Goal: Check status: Check status

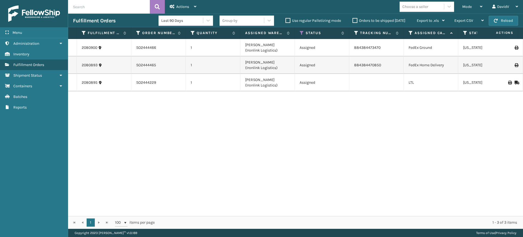
click at [354, 22] on label "Orders to be shipped [DATE]" at bounding box center [378, 20] width 53 height 5
click at [353, 21] on input "Orders to be shipped [DATE]" at bounding box center [352, 19] width 0 height 4
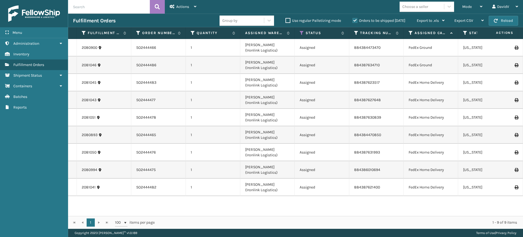
click at [354, 22] on label "Orders to be shipped [DATE]" at bounding box center [378, 20] width 53 height 5
click at [353, 21] on input "Orders to be shipped [DATE]" at bounding box center [352, 19] width 0 height 4
click at [354, 19] on label "Orders to be shipped [DATE]" at bounding box center [378, 20] width 53 height 5
click at [353, 19] on input "Orders to be shipped [DATE]" at bounding box center [352, 19] width 0 height 4
click at [354, 19] on label "Orders to be shipped [DATE]" at bounding box center [378, 20] width 53 height 5
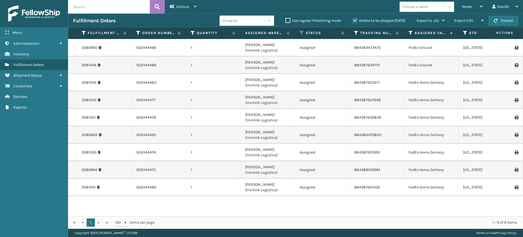
click at [353, 19] on input "Orders to be shipped [DATE]" at bounding box center [352, 19] width 0 height 4
click at [356, 19] on label "Orders to be shipped [DATE]" at bounding box center [378, 20] width 53 height 5
click at [353, 19] on input "Orders to be shipped [DATE]" at bounding box center [352, 19] width 0 height 4
click at [356, 19] on label "Orders to be shipped [DATE]" at bounding box center [378, 20] width 53 height 5
click at [353, 19] on input "Orders to be shipped [DATE]" at bounding box center [352, 19] width 0 height 4
